Goal: Transaction & Acquisition: Purchase product/service

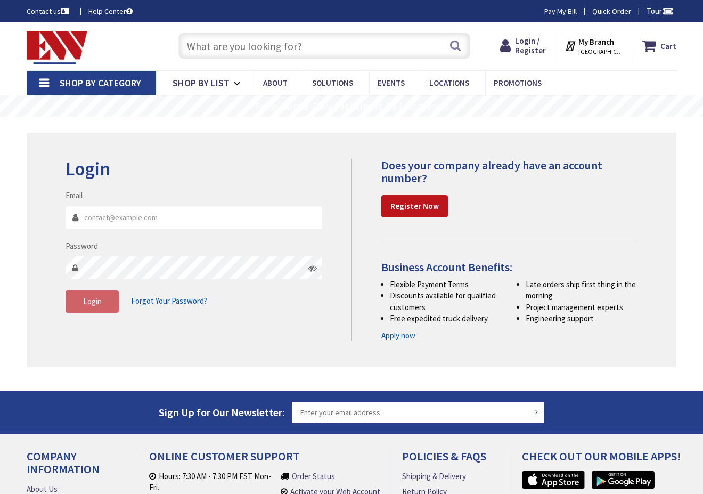
click at [126, 223] on input "Email" at bounding box center [194, 218] width 257 height 24
type input "abarnaby@hortonelectric.com"
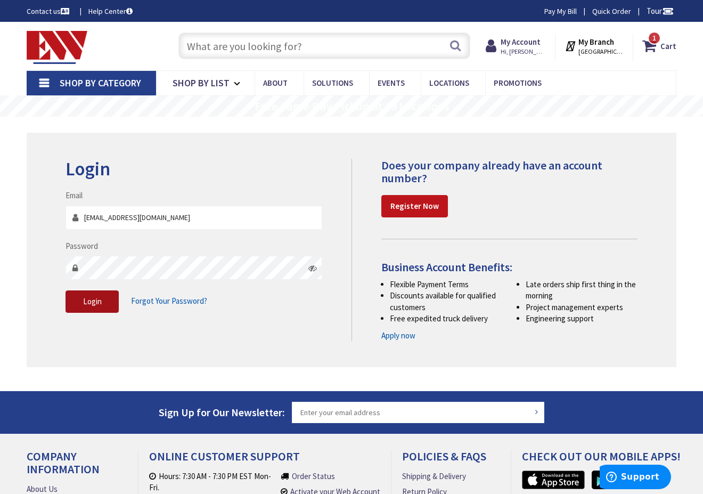
click at [92, 302] on span "Login" at bounding box center [92, 301] width 19 height 10
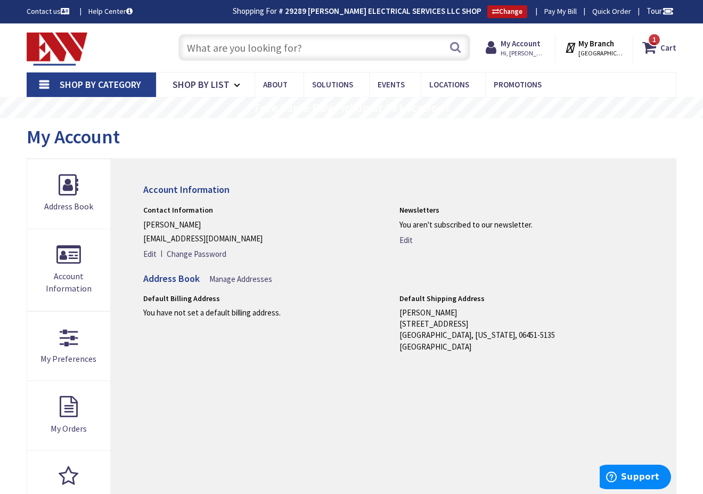
click at [288, 58] on input "text" at bounding box center [324, 47] width 292 height 27
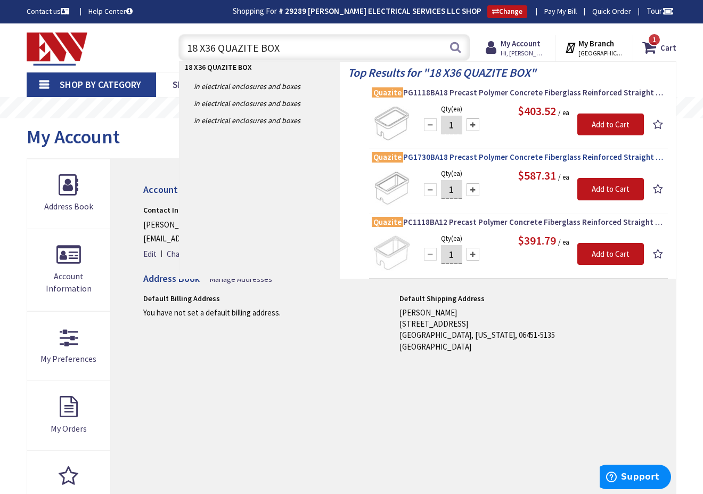
type input "18 X36 QUAZITE BOX"
click at [493, 156] on span "Quazite PG1730BA18 Precast Polymer Concrete Fiberglass Reinforced Straight Unde…" at bounding box center [518, 157] width 293 height 11
